Goal: Register for event/course

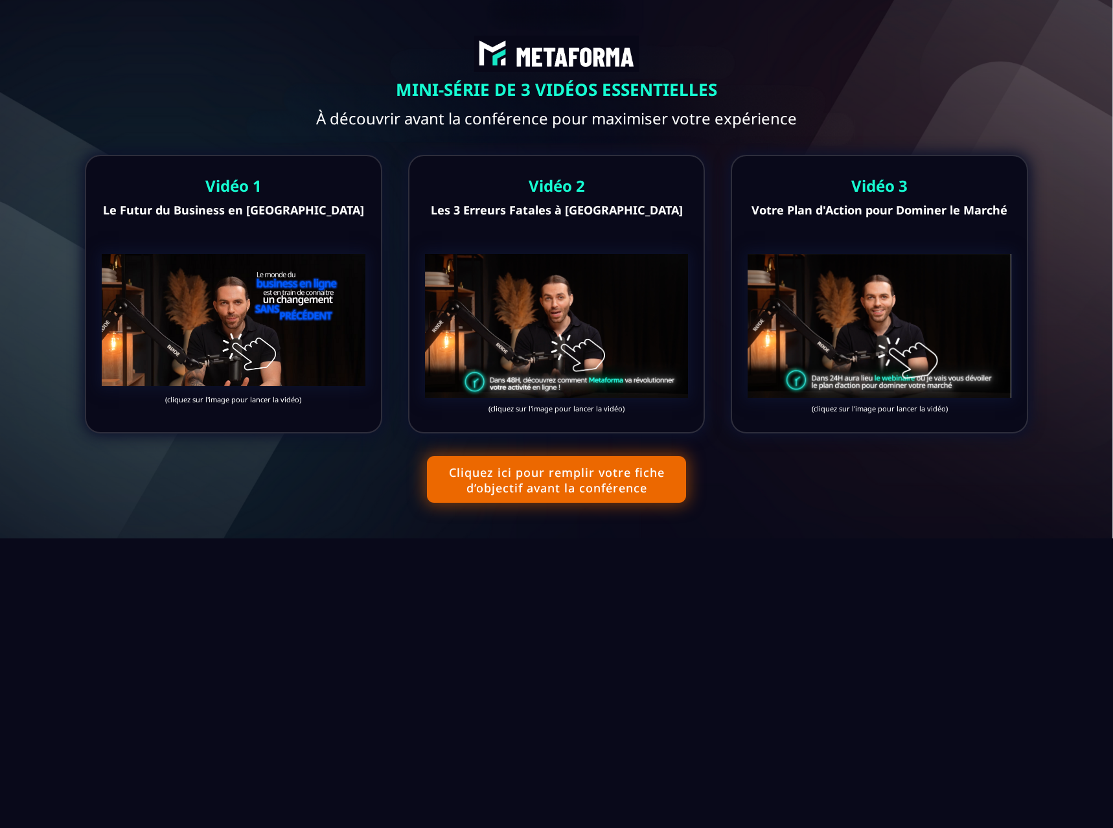
click at [239, 316] on img at bounding box center [234, 319] width 264 height 131
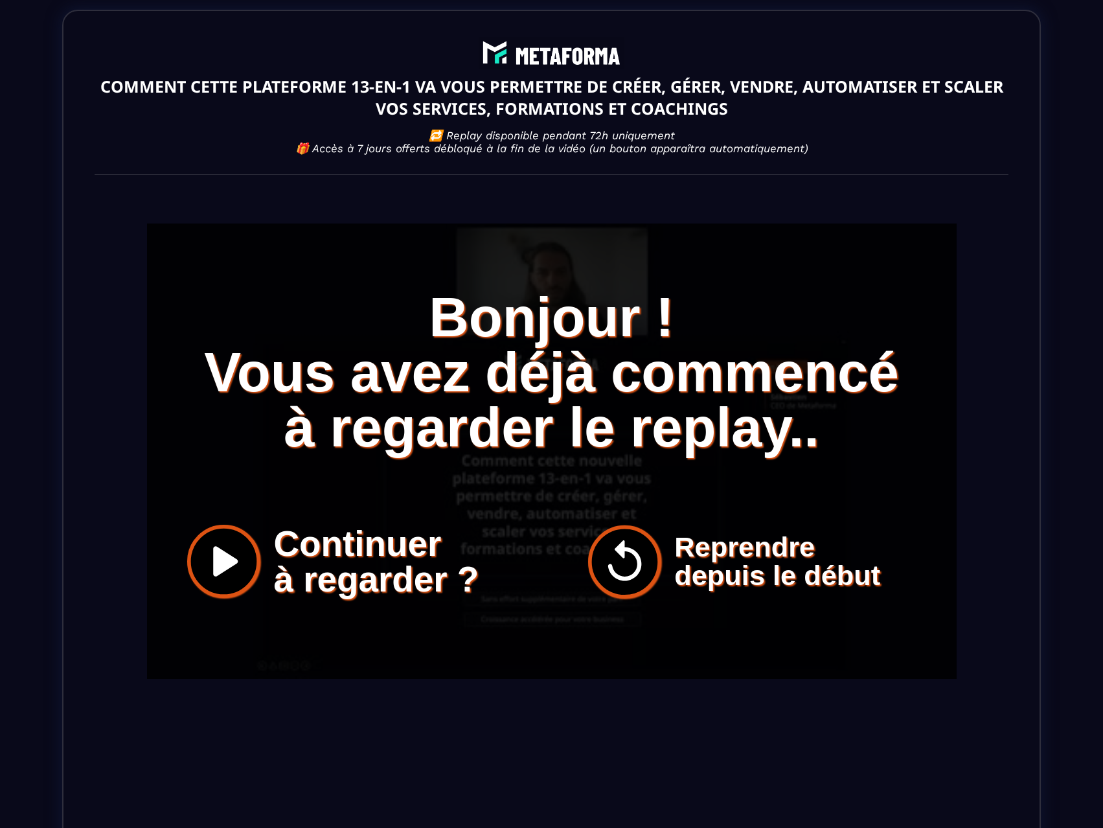
drag, startPoint x: 551, startPoint y: 52, endPoint x: 532, endPoint y: 49, distance: 19.2
click at [532, 49] on div "COMMENT CETTE PLATEFORME 13-EN-1 VA VOUS PERMETTRE DE CRÉER, GÉRER, VENDRE, AUT…" at bounding box center [551, 454] width 979 height 888
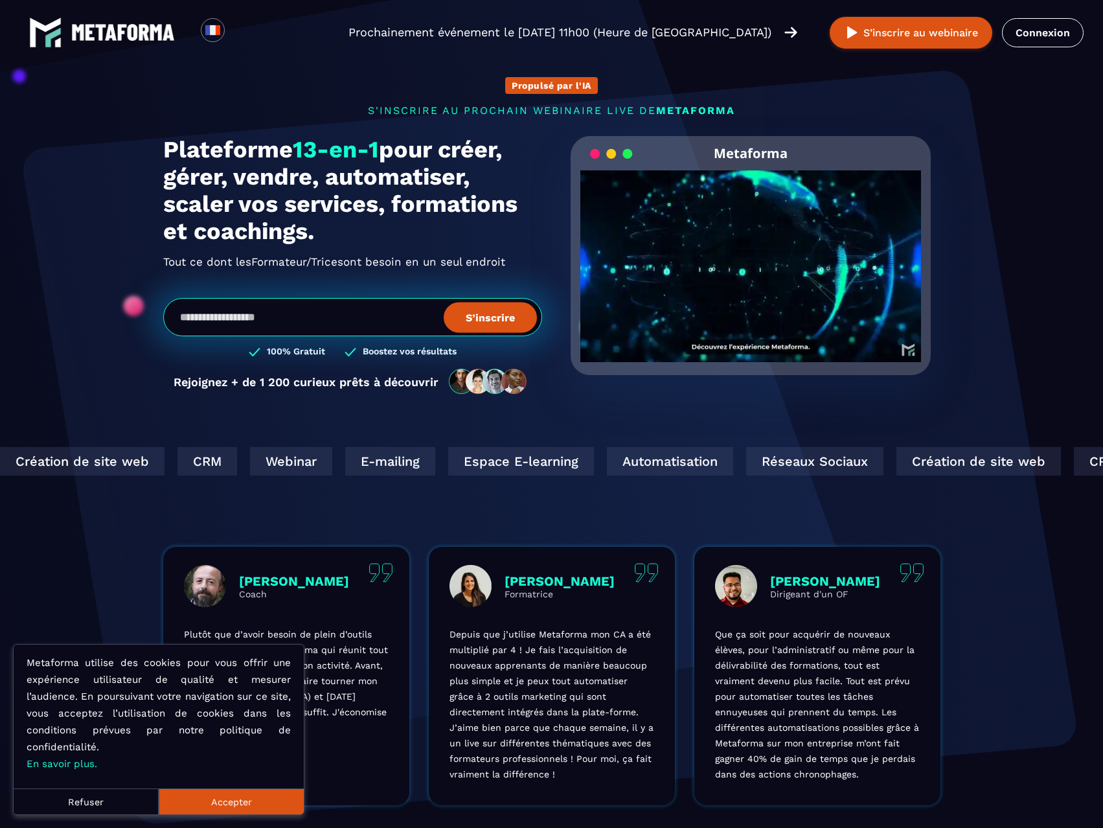
click at [245, 800] on button "Accepter" at bounding box center [231, 801] width 145 height 26
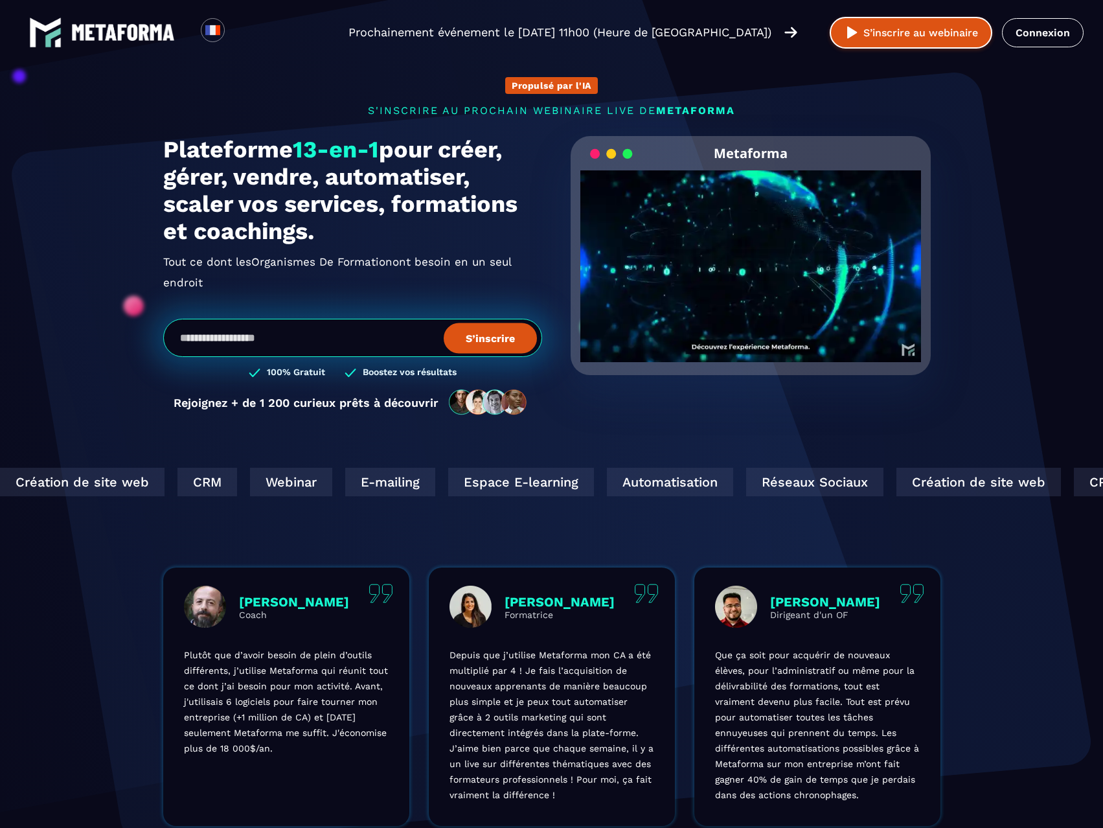
click at [926, 36] on button "S’inscrire au webinaire" at bounding box center [911, 33] width 163 height 32
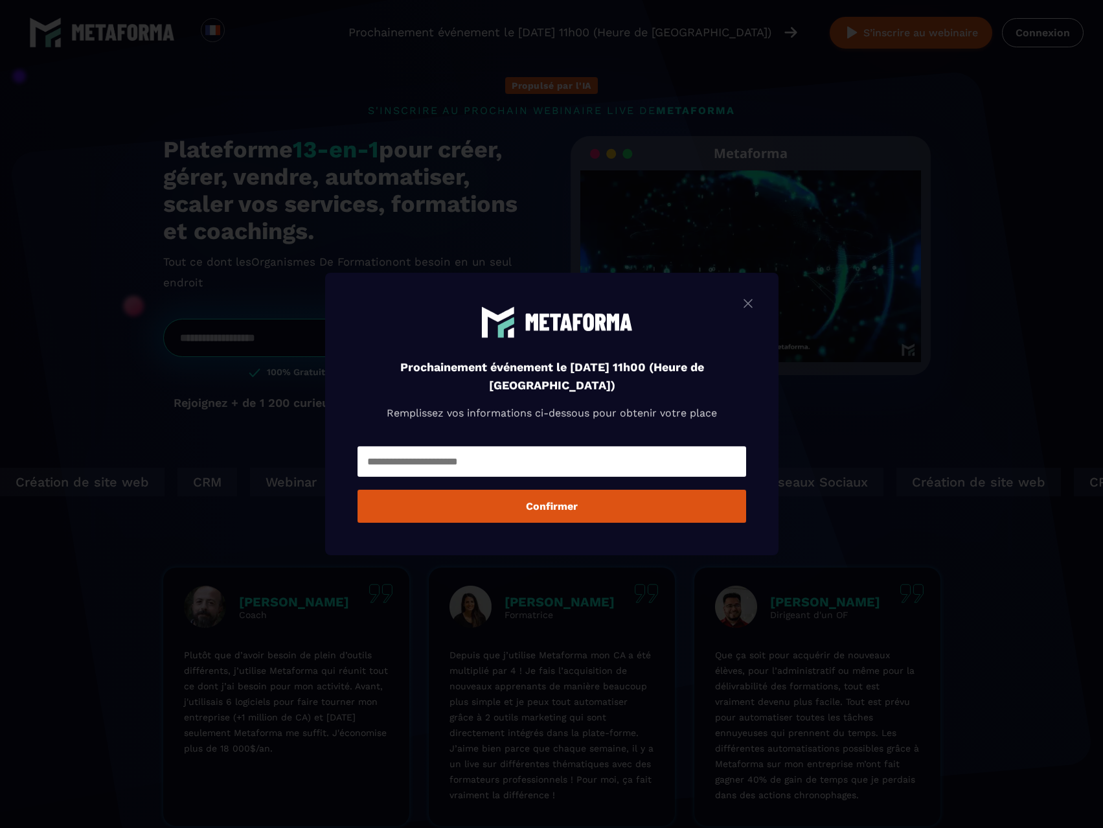
click at [633, 468] on input "Modal window" at bounding box center [551, 461] width 389 height 30
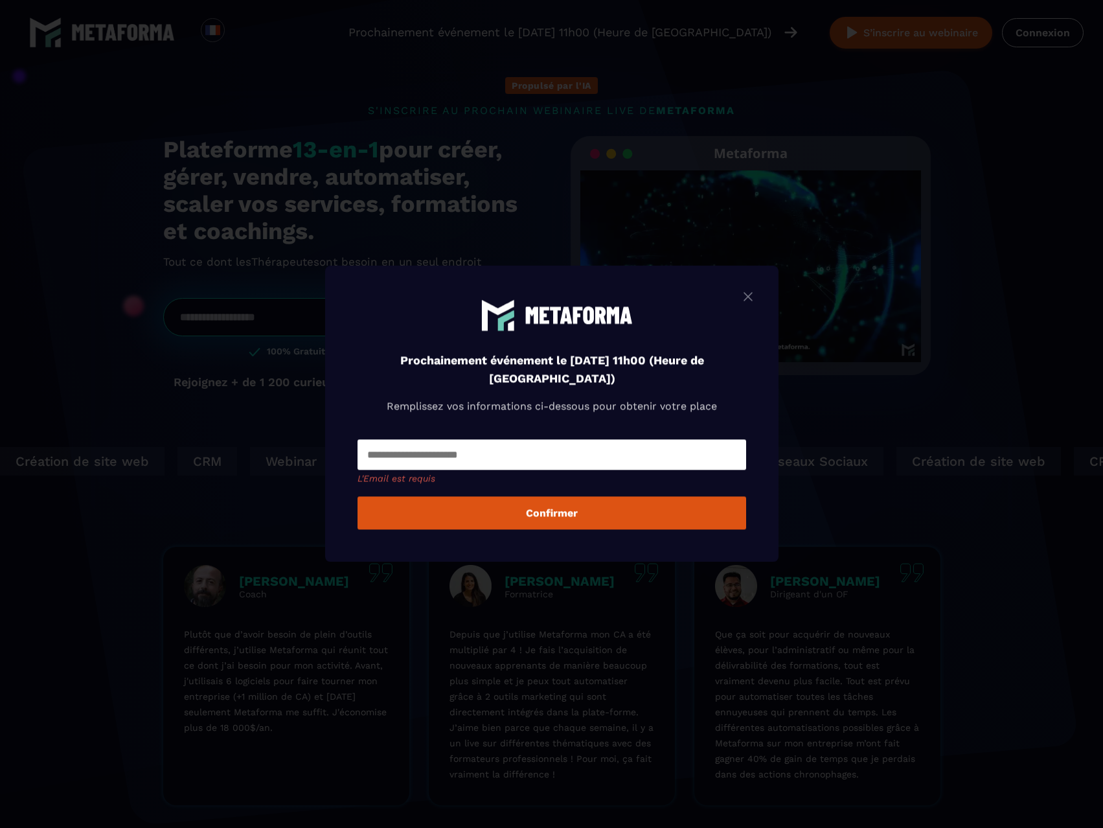
drag, startPoint x: 1022, startPoint y: 215, endPoint x: 1002, endPoint y: 213, distance: 20.2
click at [1022, 215] on div "Modal window" at bounding box center [551, 414] width 1103 height 828
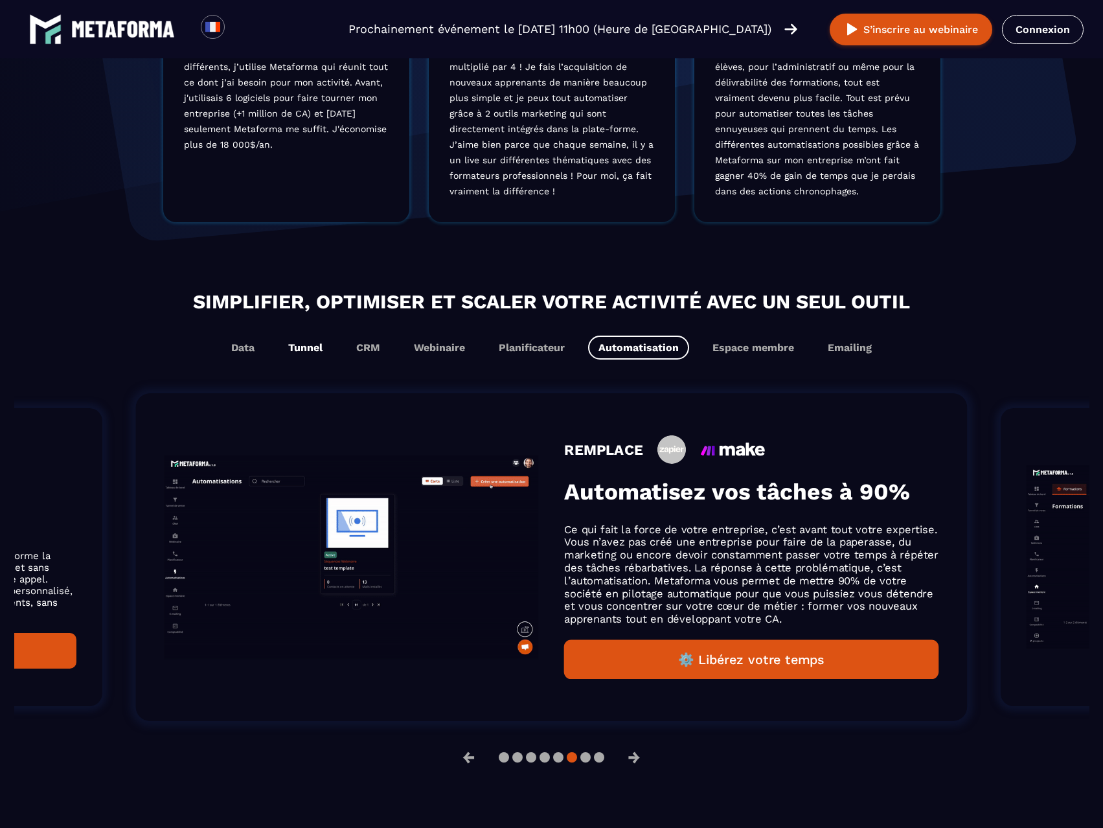
scroll to position [604, 0]
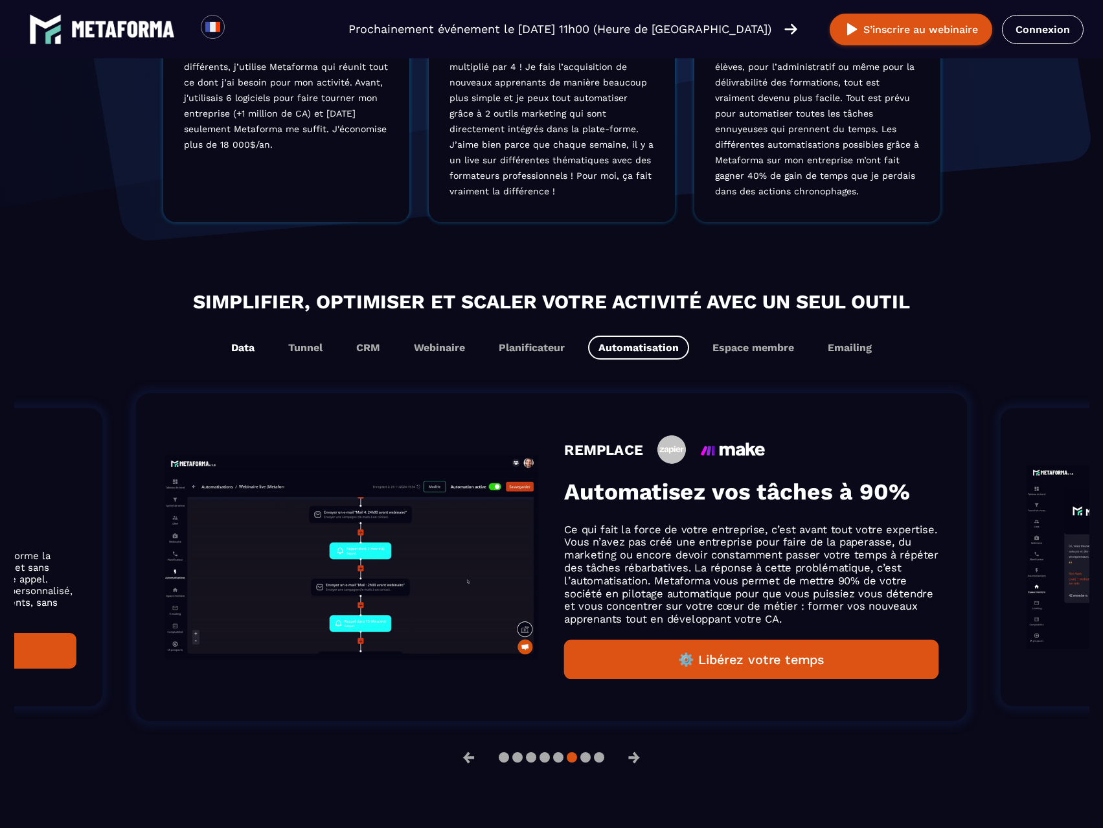
click at [240, 347] on button "Data" at bounding box center [243, 347] width 44 height 24
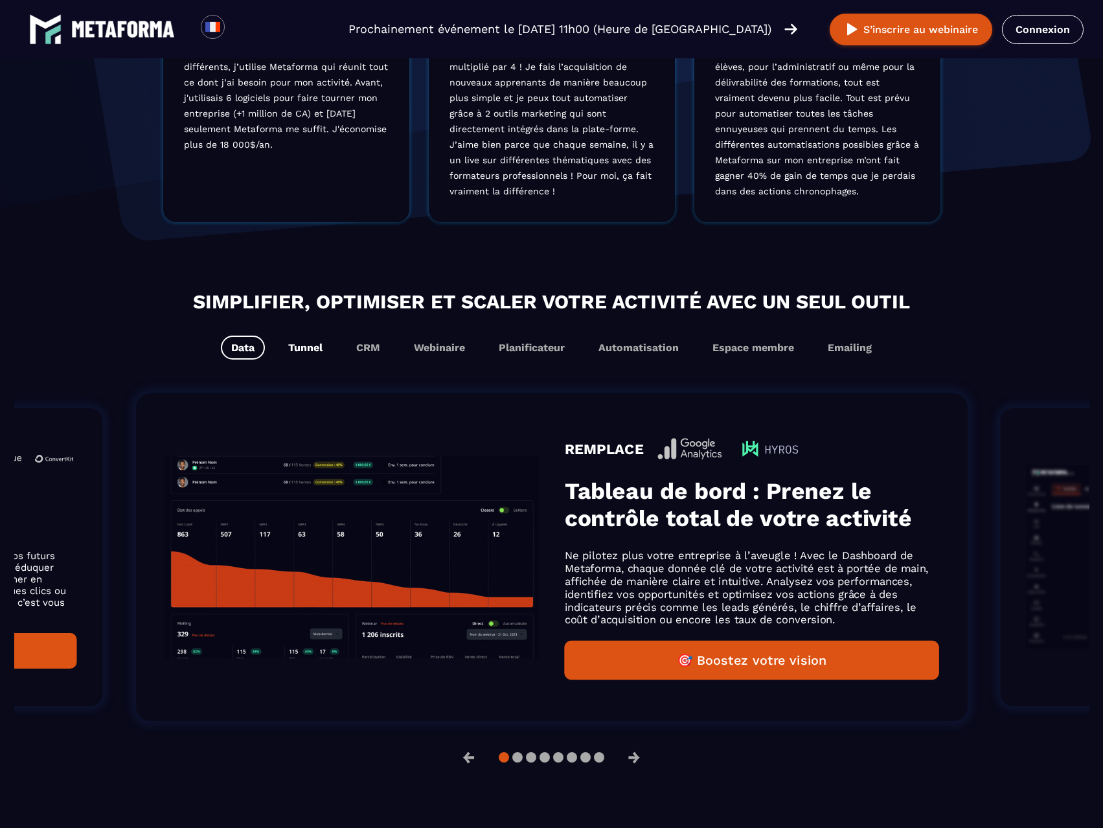
click at [299, 346] on button "Tunnel" at bounding box center [305, 347] width 55 height 24
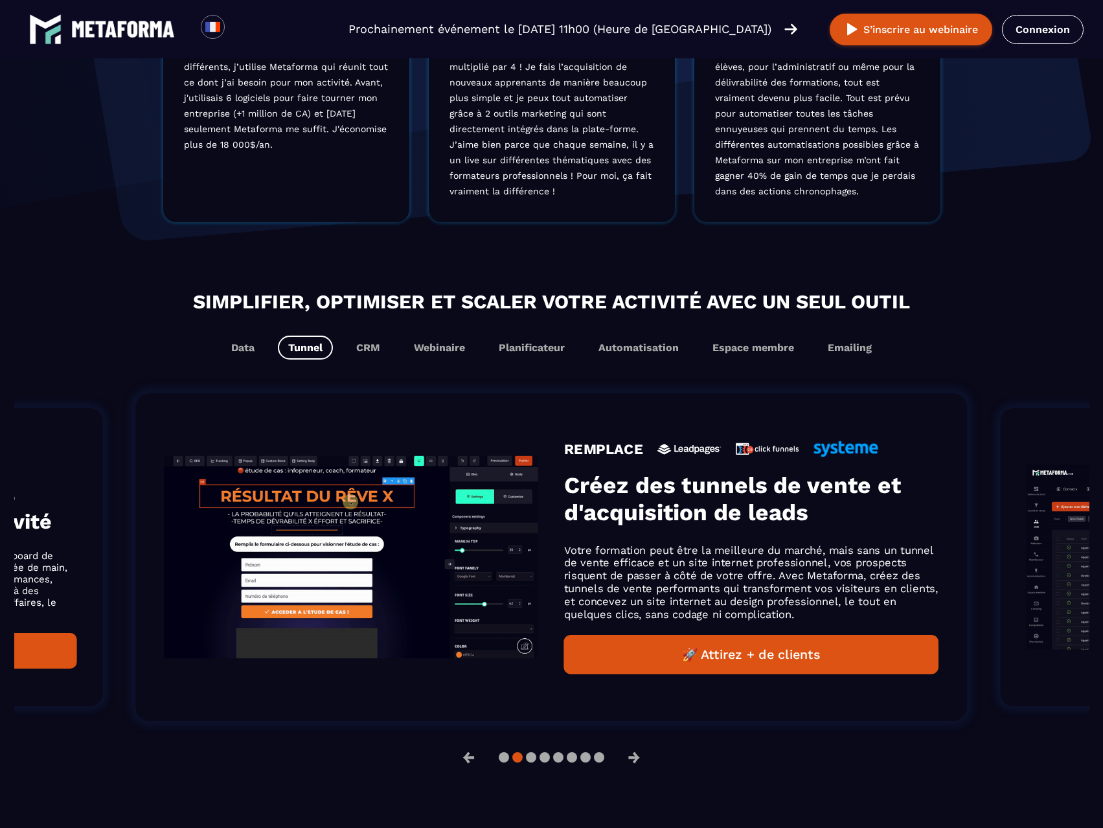
scroll to position [583, 0]
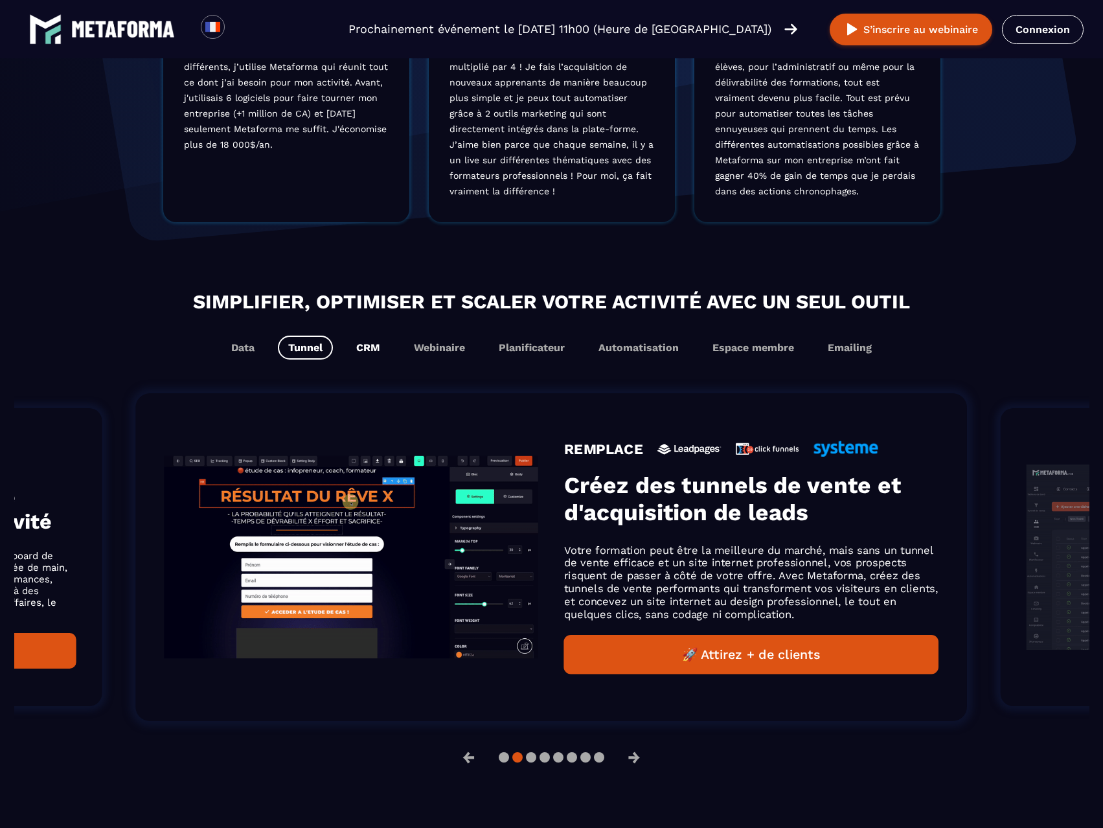
click at [361, 351] on button "CRM" at bounding box center [368, 347] width 45 height 24
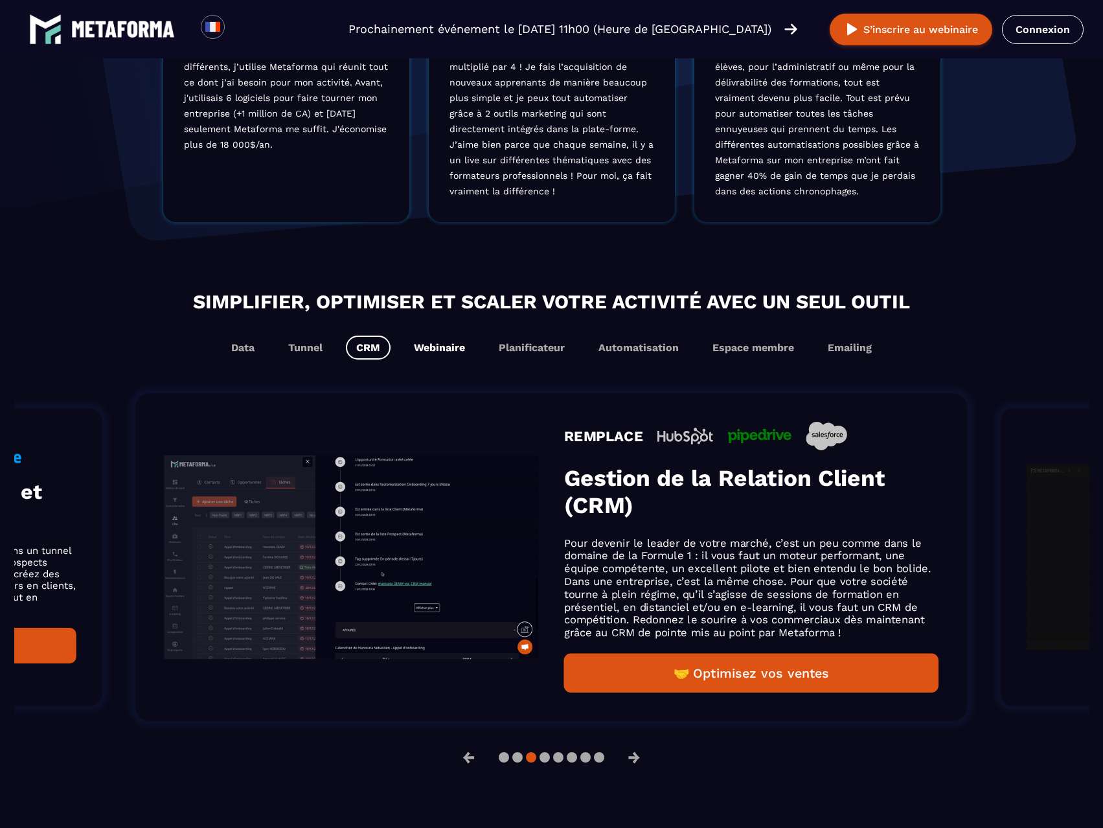
click at [422, 343] on button "Webinaire" at bounding box center [439, 347] width 72 height 24
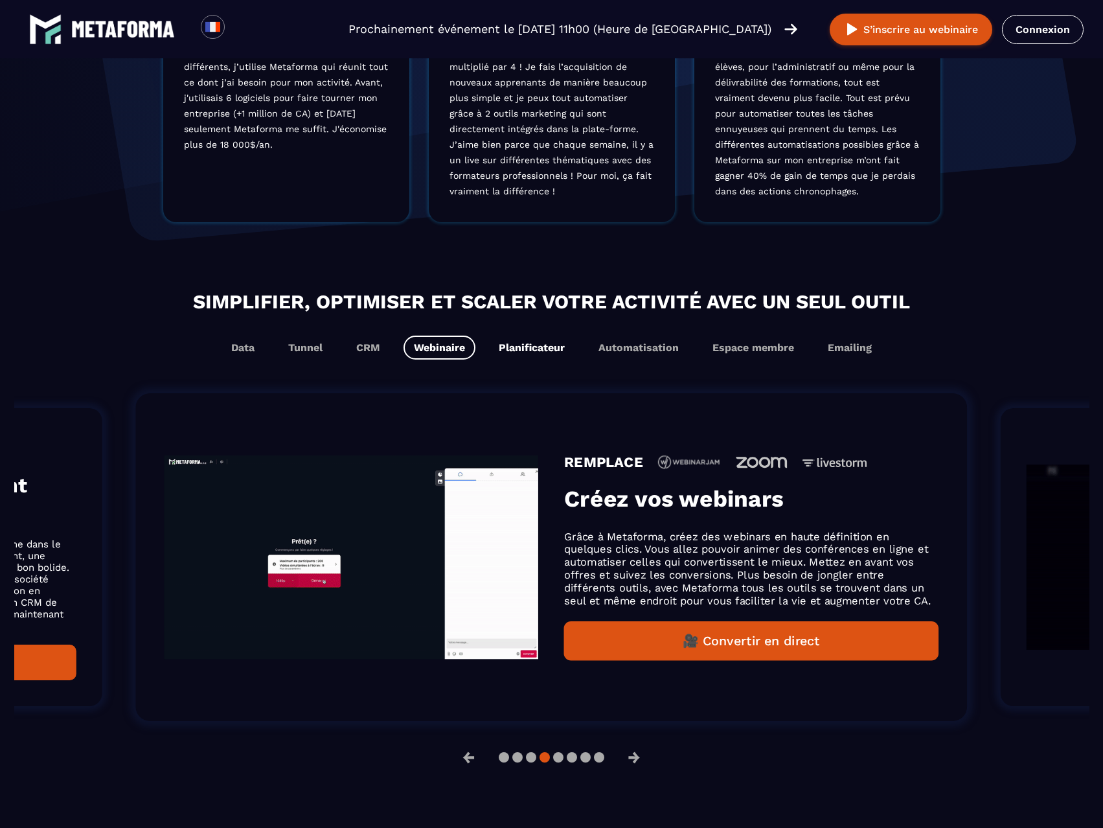
click at [533, 348] on button "Planificateur" at bounding box center [531, 347] width 87 height 24
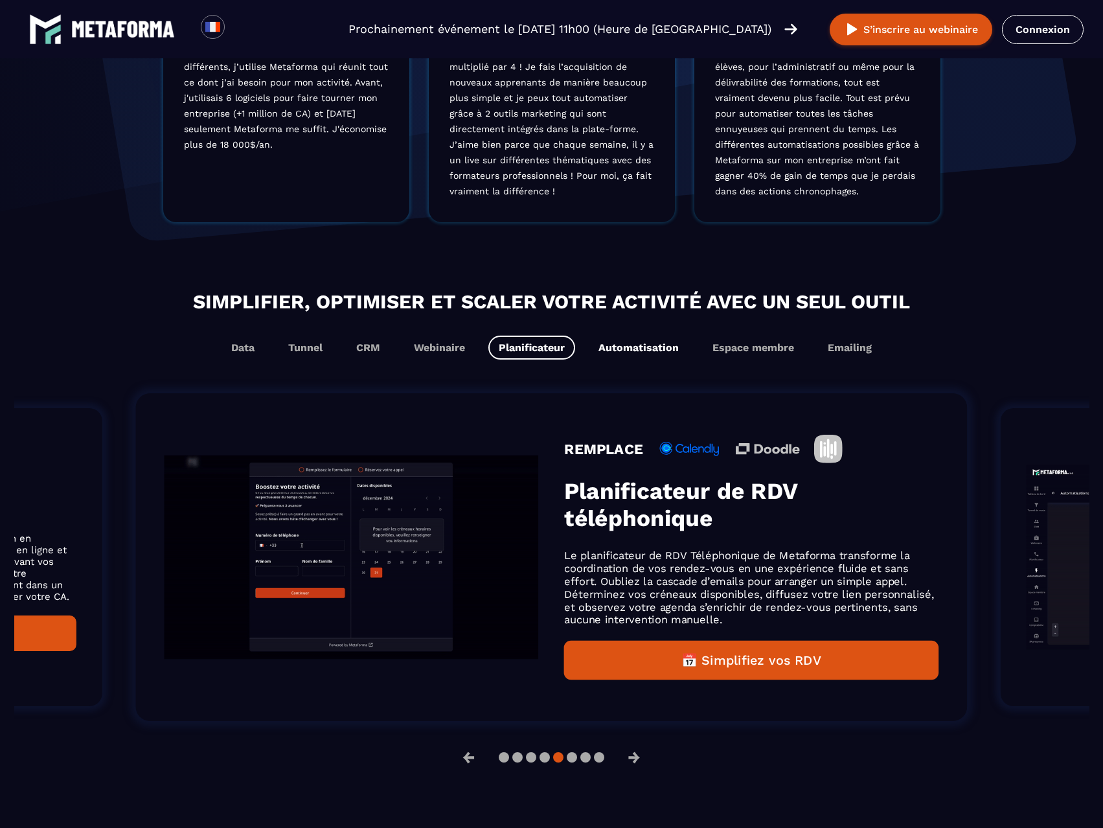
click at [638, 344] on button "Automatisation" at bounding box center [638, 347] width 101 height 24
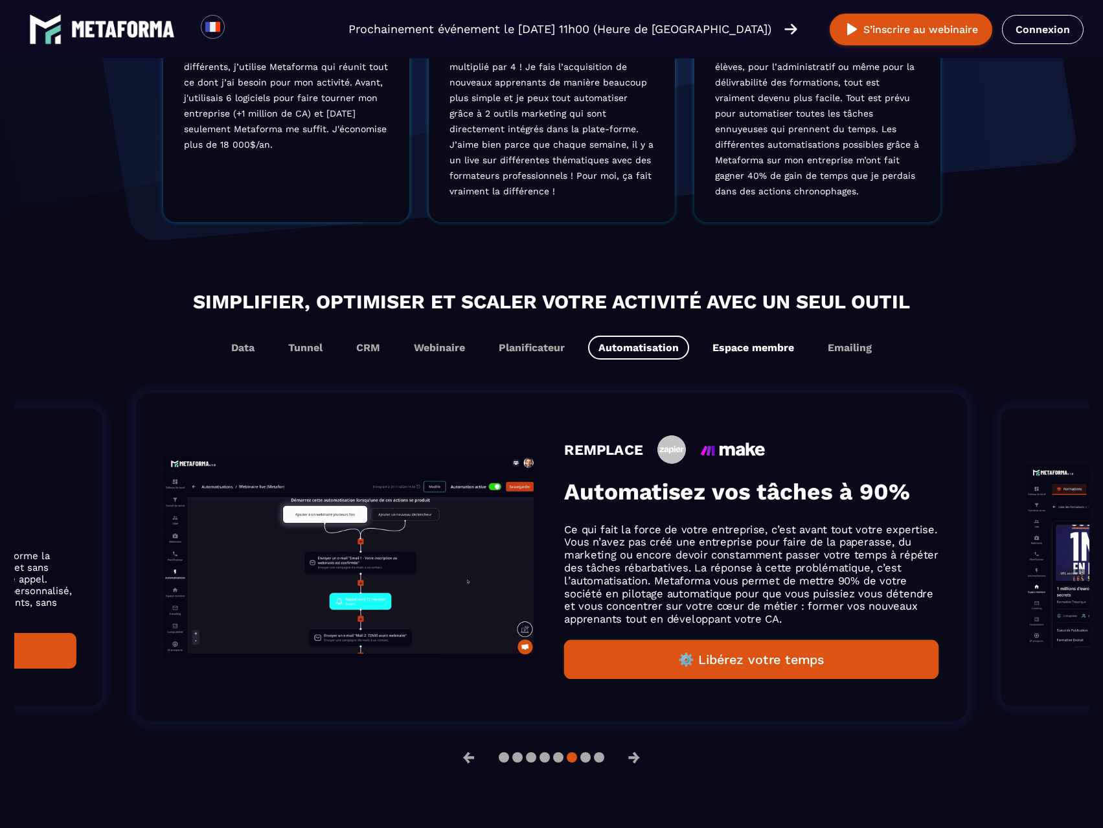
click at [721, 350] on button "Espace membre" at bounding box center [753, 347] width 102 height 24
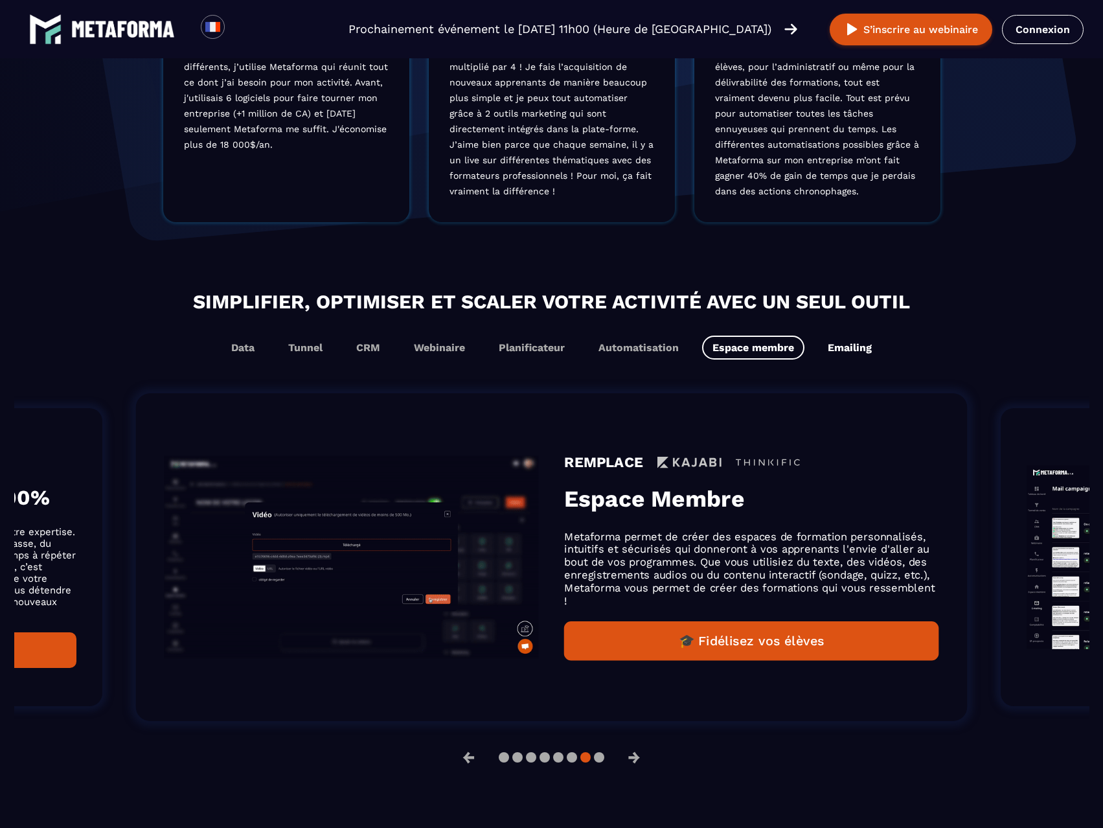
click at [861, 350] on button "Emailing" at bounding box center [849, 347] width 65 height 24
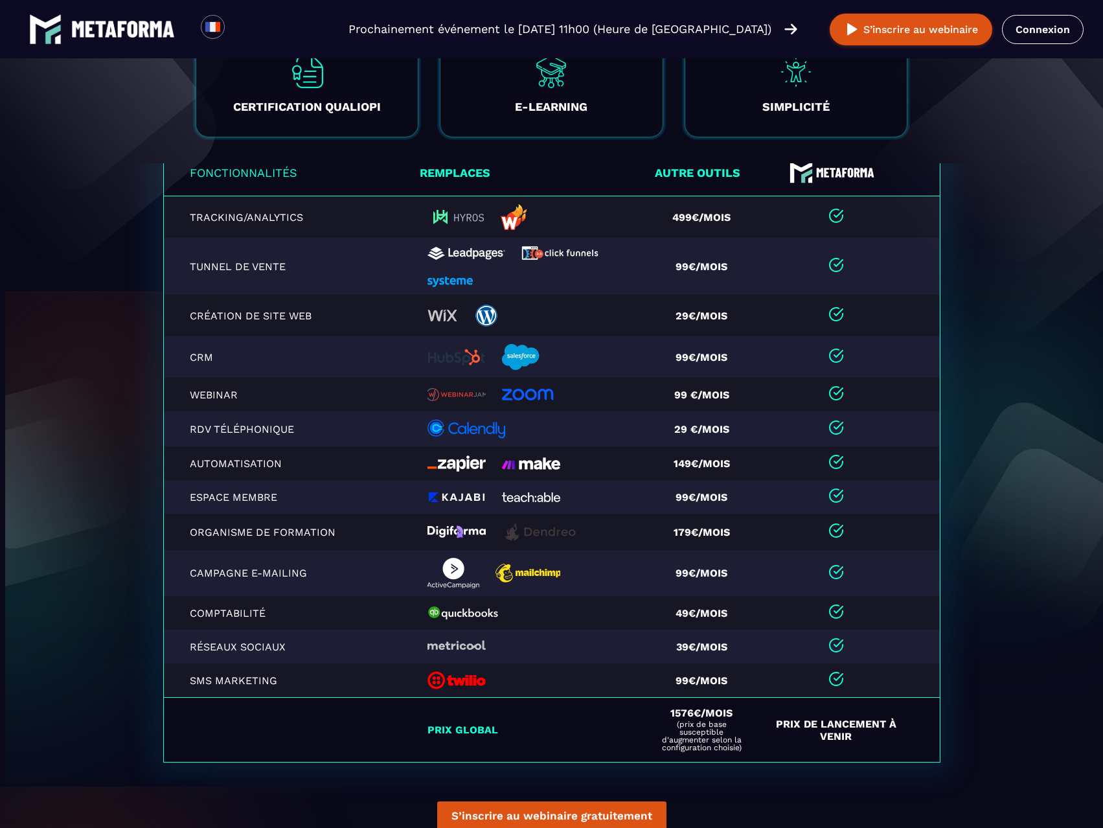
scroll to position [2655, 0]
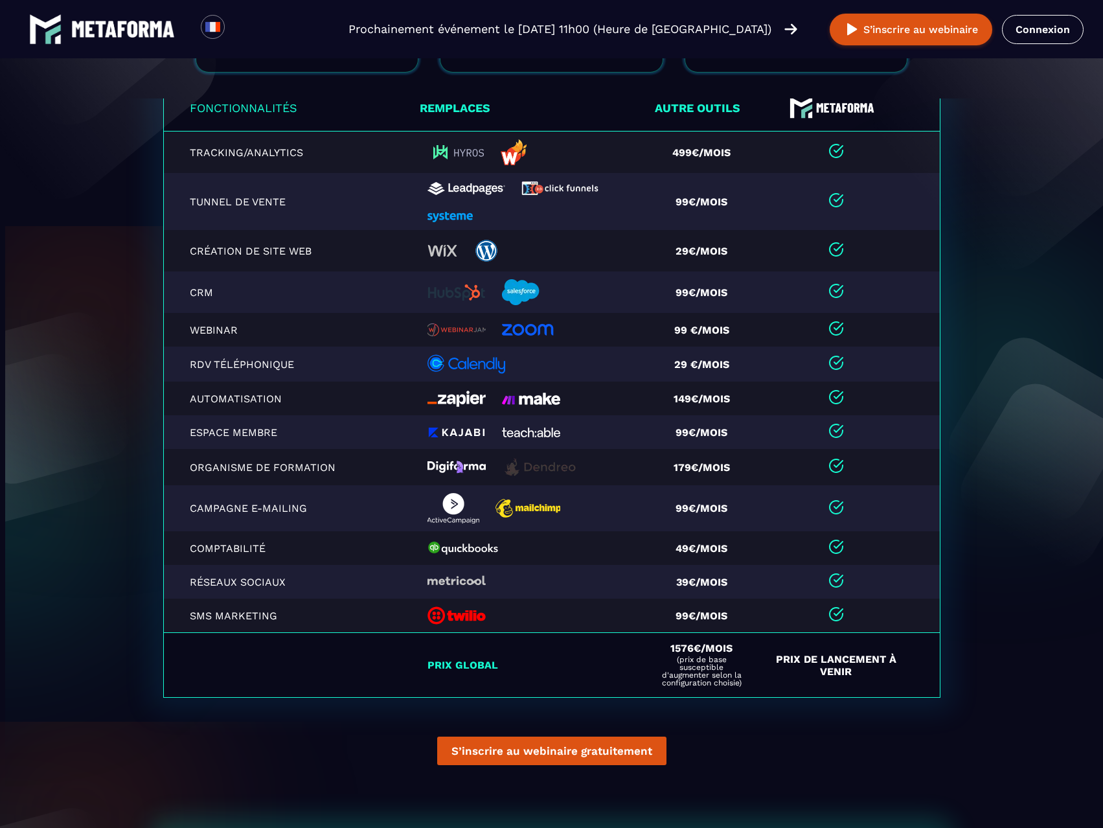
click at [467, 155] on img at bounding box center [455, 152] width 57 height 26
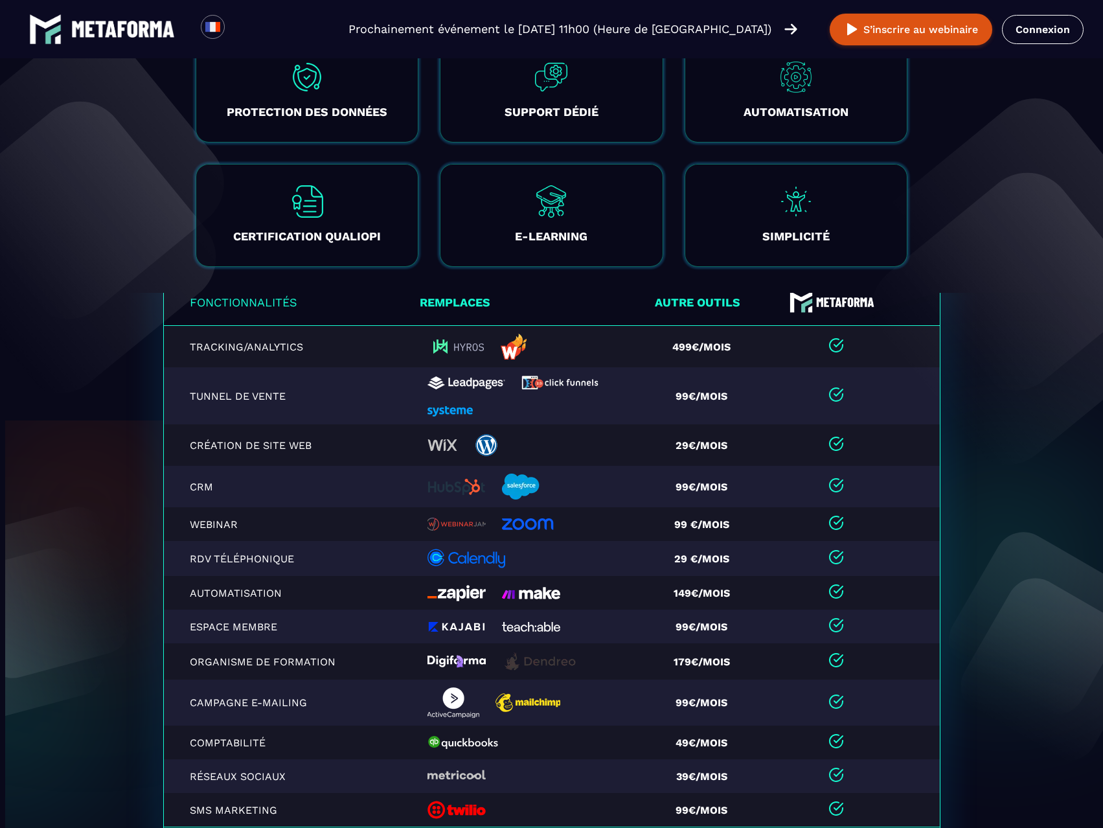
scroll to position [2526, 0]
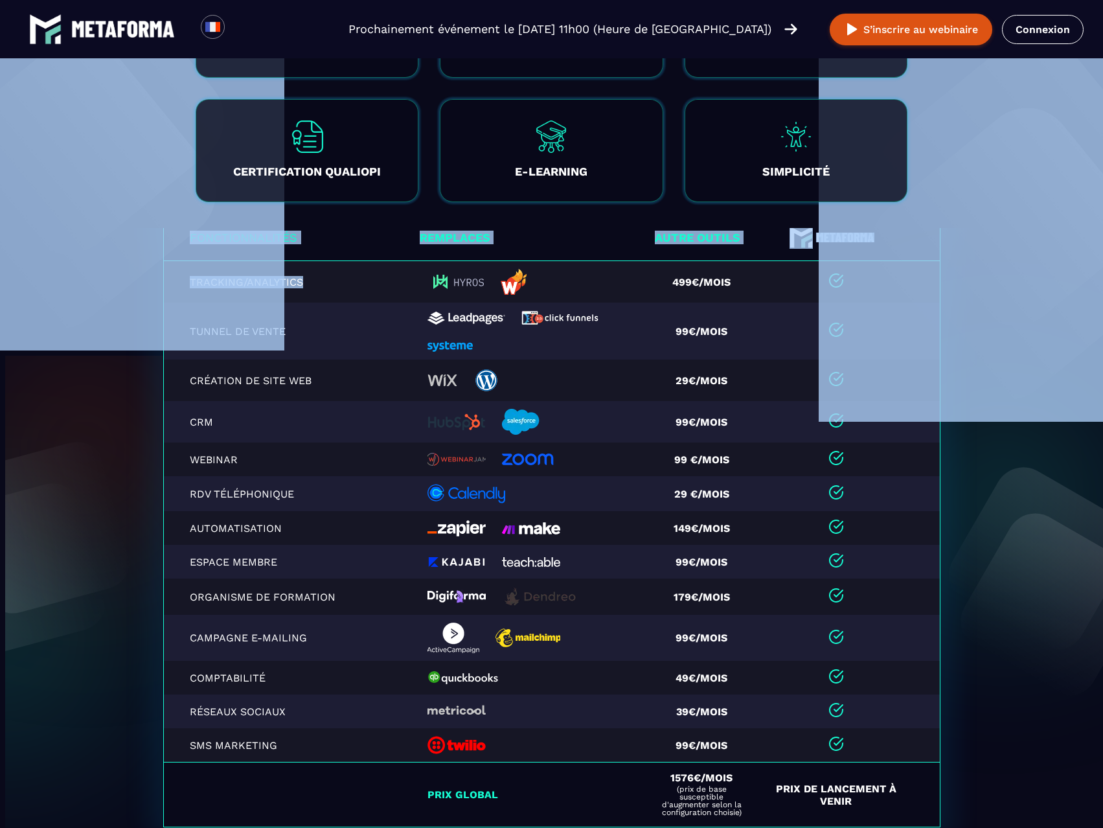
drag, startPoint x: 293, startPoint y: 286, endPoint x: 191, endPoint y: 284, distance: 101.7
click at [324, 288] on p "Tracking/Analytics" at bounding box center [263, 282] width 146 height 12
drag, startPoint x: 295, startPoint y: 285, endPoint x: 206, endPoint y: 275, distance: 90.0
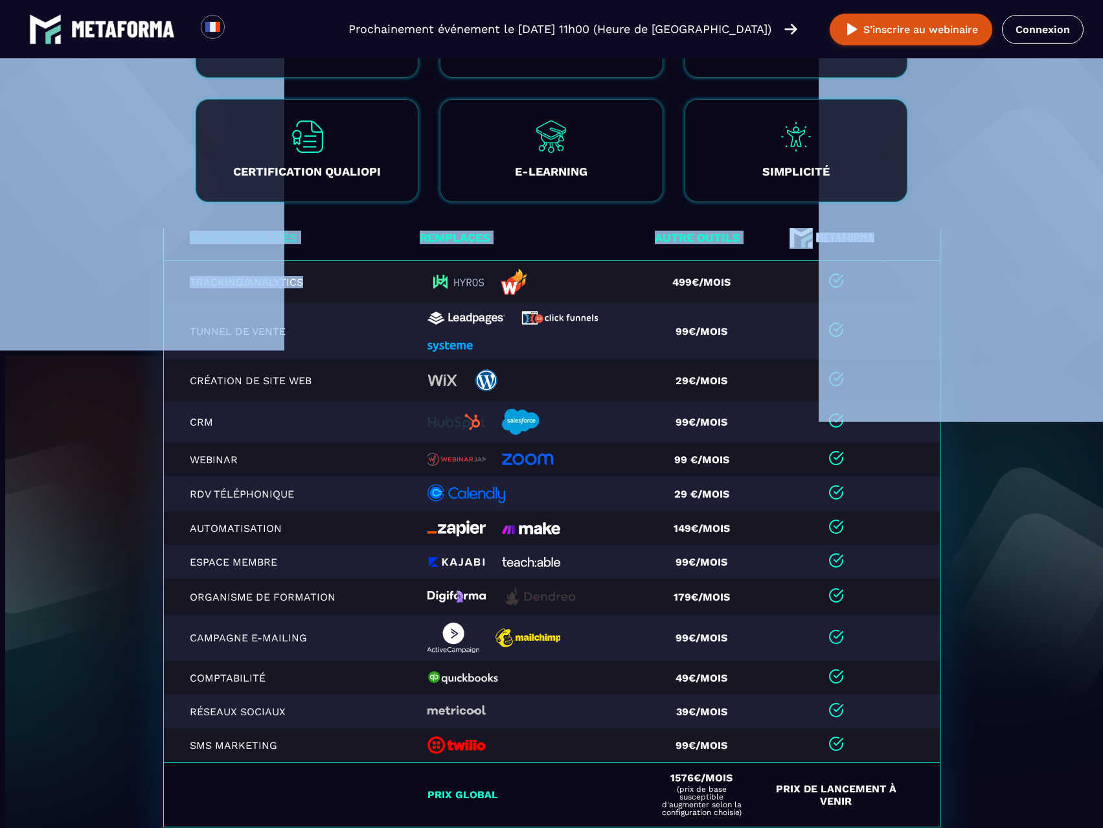
click at [214, 282] on img at bounding box center [142, 145] width 284 height 405
click at [172, 286] on img at bounding box center [142, 145] width 284 height 405
drag, startPoint x: 199, startPoint y: 288, endPoint x: 209, endPoint y: 284, distance: 10.9
click at [201, 288] on img at bounding box center [142, 145] width 284 height 405
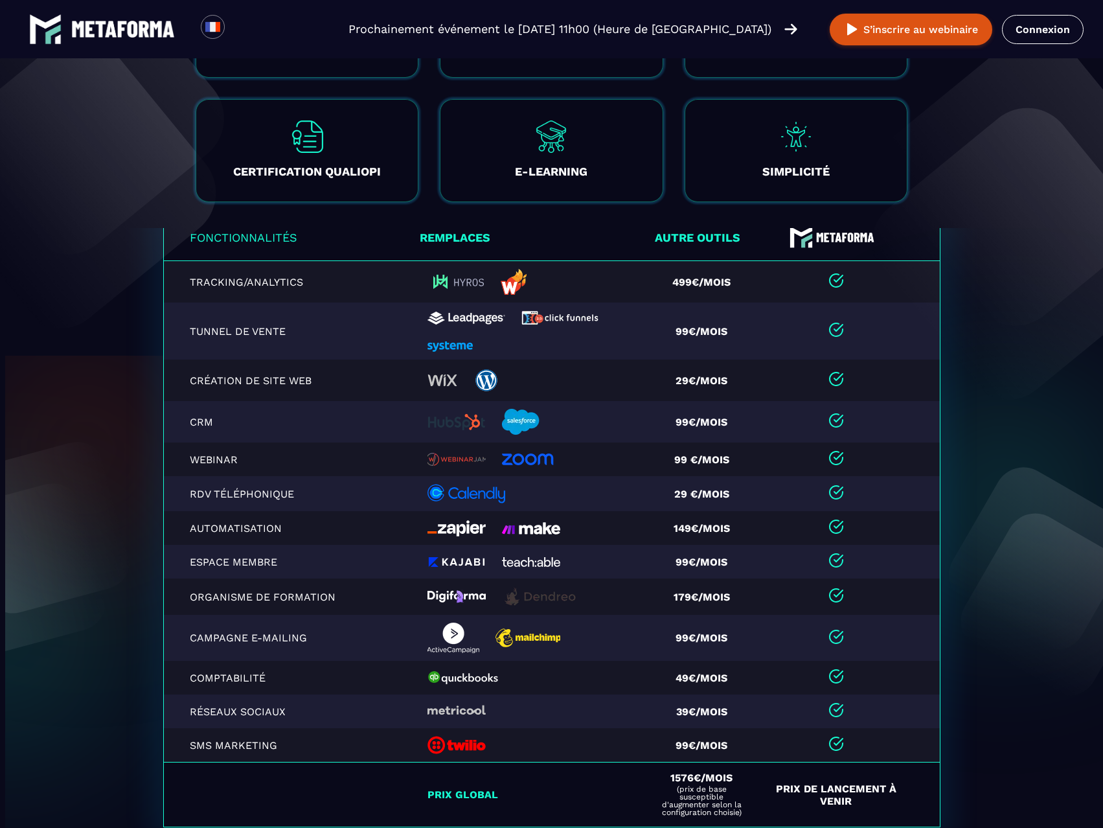
click at [232, 356] on td "Tunnel de vente" at bounding box center [291, 330] width 256 height 57
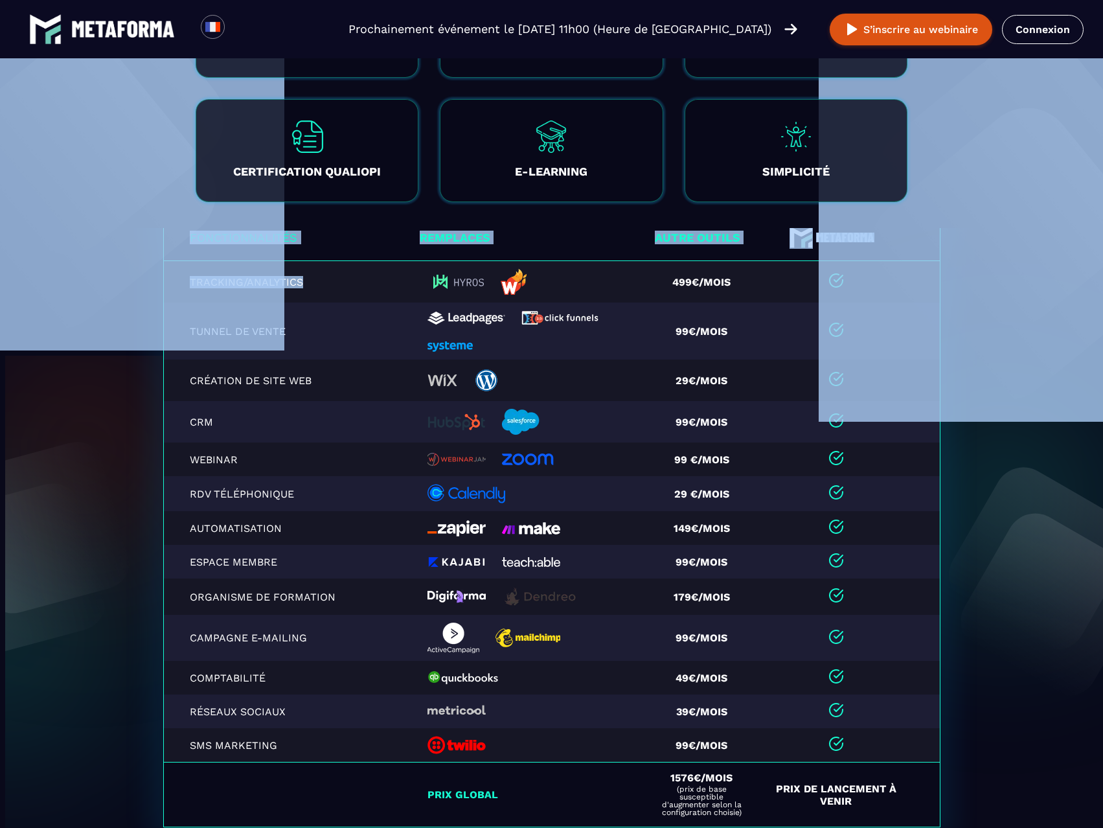
drag, startPoint x: 293, startPoint y: 286, endPoint x: 248, endPoint y: 286, distance: 45.3
